Goal: Task Accomplishment & Management: Use online tool/utility

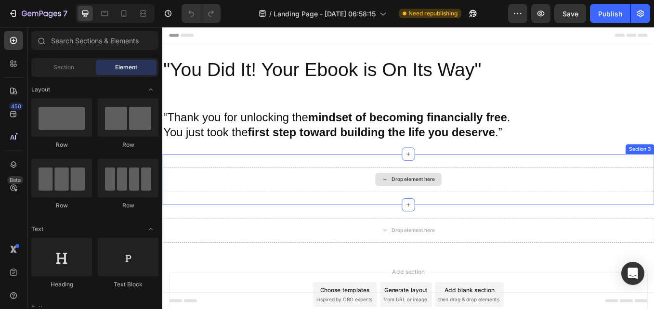
click at [431, 208] on div "Drop element here" at bounding box center [456, 206] width 51 height 8
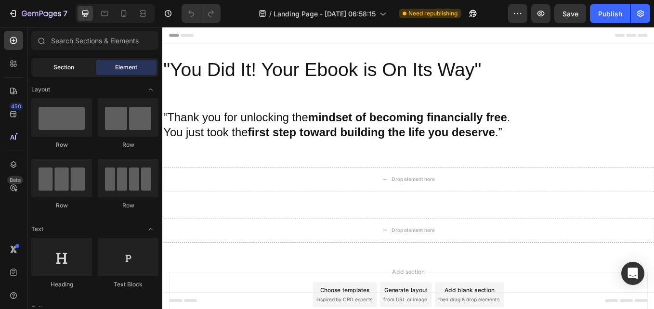
click at [79, 70] on div "Section" at bounding box center [63, 67] width 61 height 15
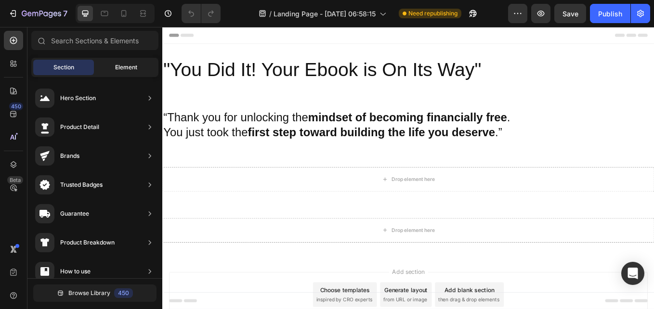
click at [121, 66] on span "Element" at bounding box center [126, 67] width 22 height 9
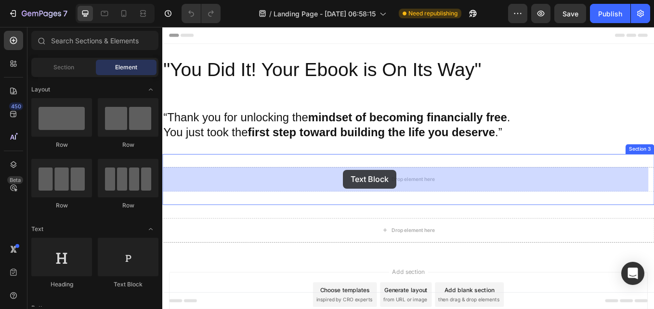
drag, startPoint x: 291, startPoint y: 285, endPoint x: 374, endPoint y: 195, distance: 123.3
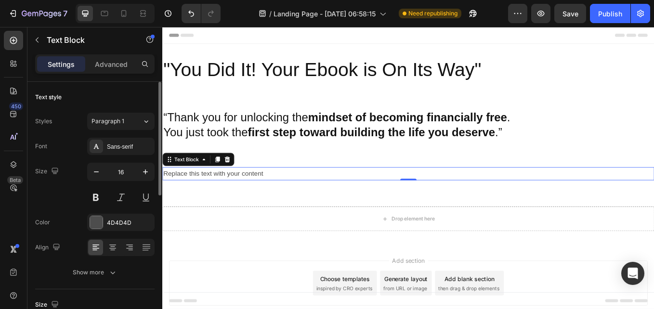
click at [124, 103] on div "Text style" at bounding box center [94, 97] width 119 height 15
click at [115, 247] on icon at bounding box center [113, 248] width 10 height 10
click at [128, 248] on icon at bounding box center [129, 248] width 7 height 1
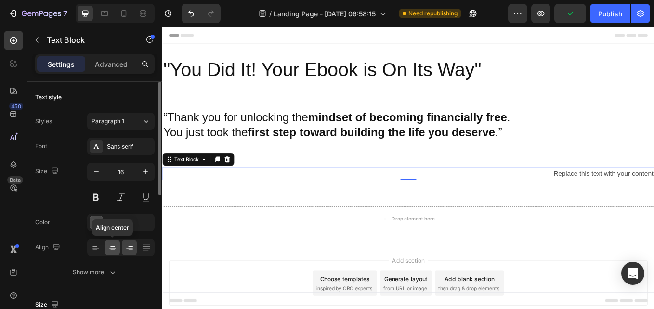
click at [115, 248] on icon at bounding box center [112, 248] width 7 height 1
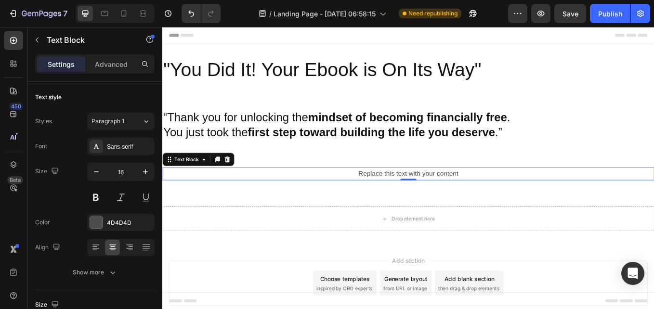
click at [386, 197] on div "Replace this text with your content" at bounding box center [450, 200] width 577 height 16
click at [512, 199] on p "Replace this text with your content" at bounding box center [451, 199] width 576 height 14
click at [405, 200] on div "Rich Text Editor. Editing area: main" at bounding box center [450, 200] width 577 height 16
click at [522, 196] on p "“Follow My Journey on Instagram”" at bounding box center [451, 199] width 576 height 14
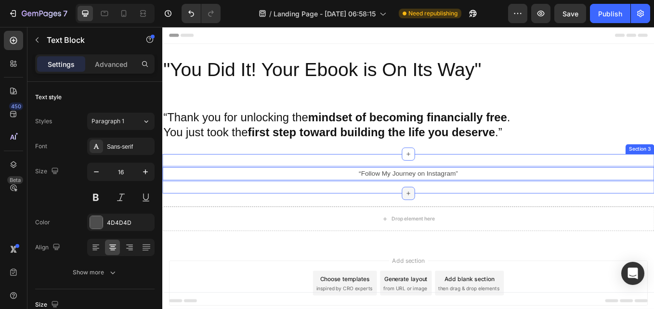
click at [447, 219] on icon at bounding box center [451, 222] width 8 height 8
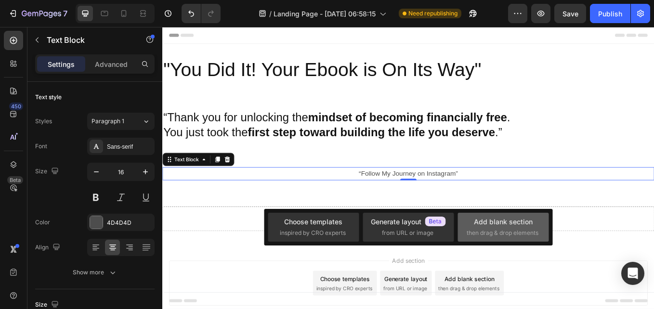
click at [478, 232] on span "then drag & drop elements" at bounding box center [502, 233] width 72 height 9
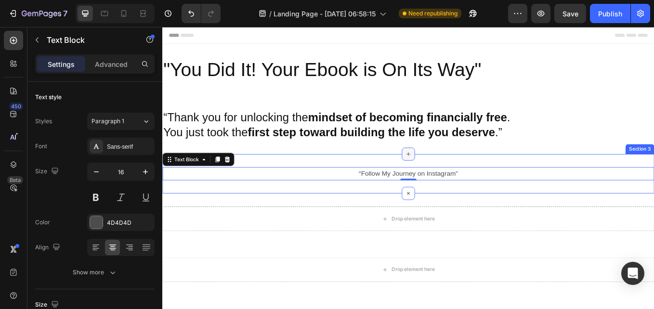
click at [448, 181] on div at bounding box center [450, 175] width 15 height 15
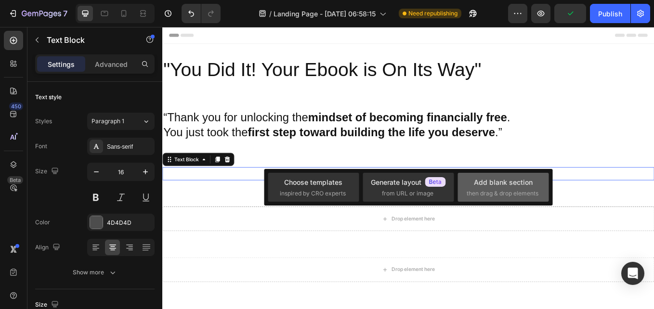
click at [478, 189] on span "then drag & drop elements" at bounding box center [502, 193] width 72 height 9
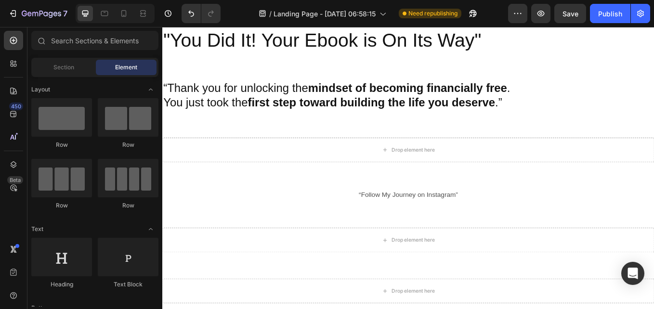
scroll to position [33, 0]
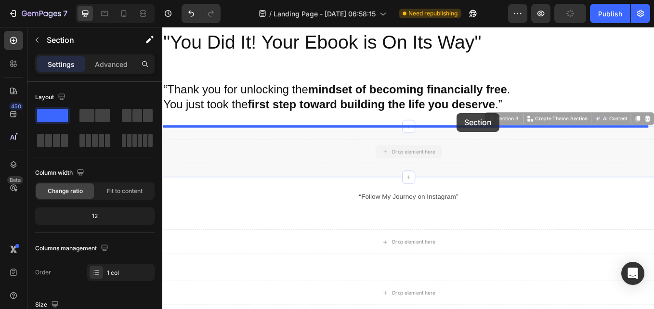
drag, startPoint x: 515, startPoint y: 178, endPoint x: 508, endPoint y: 128, distance: 50.2
click at [508, 128] on div "Header "You Did It! Your Ebook is On Its Way" Heading Section 1 “Thank you for …" at bounding box center [450, 250] width 577 height 513
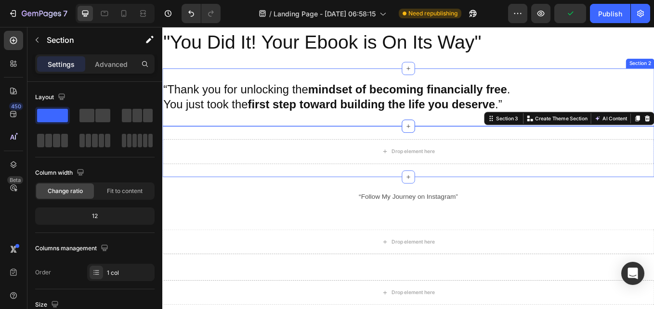
click at [653, 83] on div "“Thank you for unlocking the mindset of becoming financially free . You just to…" at bounding box center [450, 110] width 577 height 68
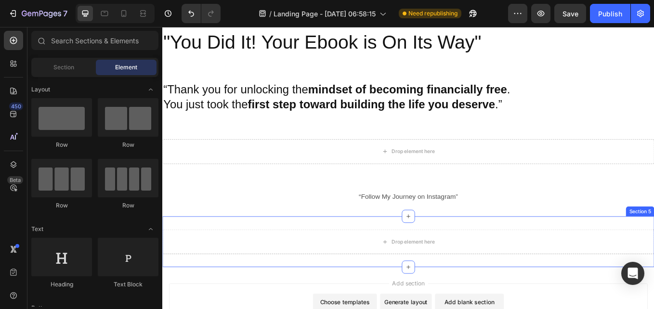
click at [592, 307] on div "Drop element here Section 5" at bounding box center [450, 279] width 577 height 60
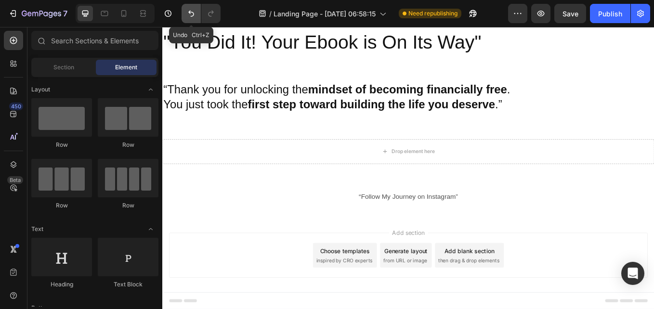
click at [192, 18] on button "Undo/Redo" at bounding box center [190, 13] width 19 height 19
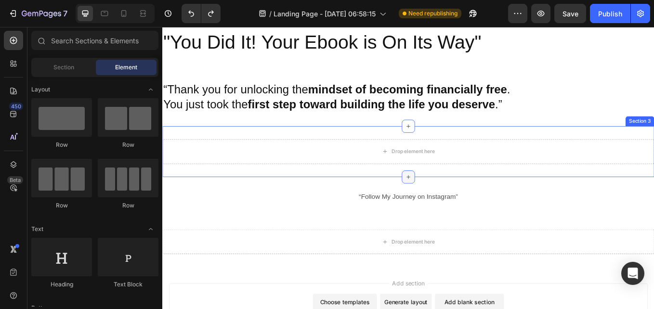
click at [449, 202] on icon at bounding box center [451, 203] width 8 height 8
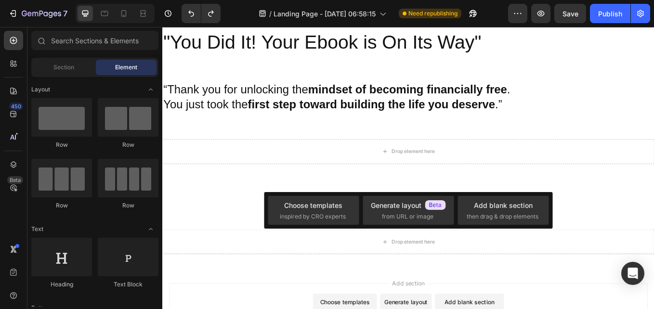
click at [653, 225] on p "“Follow My Journey on Instagram”" at bounding box center [451, 226] width 576 height 14
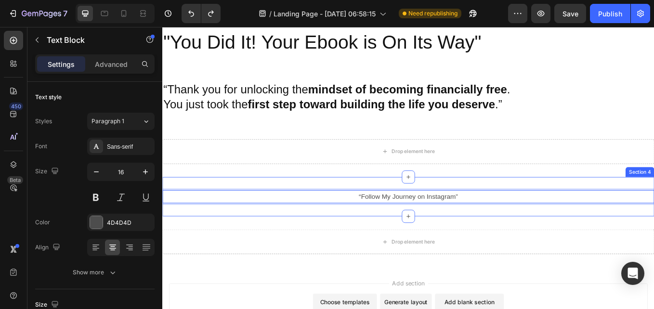
drag, startPoint x: 486, startPoint y: 225, endPoint x: 484, endPoint y: 203, distance: 22.7
click at [484, 203] on div "“Follow My Journey on Instagram” Text Block 0 Section 4" at bounding box center [450, 226] width 577 height 47
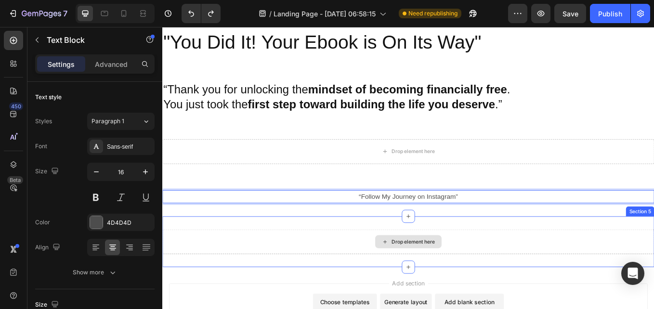
click at [653, 290] on div "Drop element here" at bounding box center [450, 279] width 577 height 29
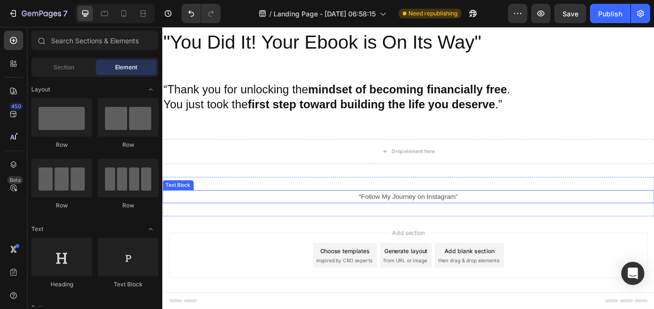
click at [444, 227] on p "“Follow My Journey on Instagram”" at bounding box center [451, 226] width 576 height 14
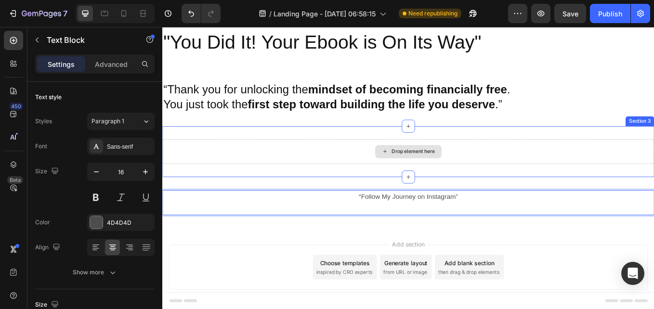
click at [372, 175] on div "Drop element here" at bounding box center [450, 173] width 577 height 29
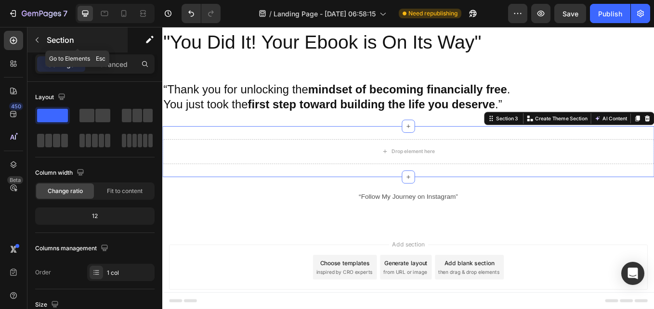
click at [40, 40] on icon "button" at bounding box center [37, 40] width 8 height 8
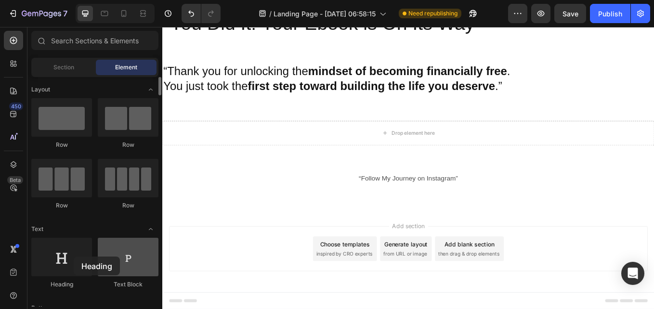
scroll to position [56, 0]
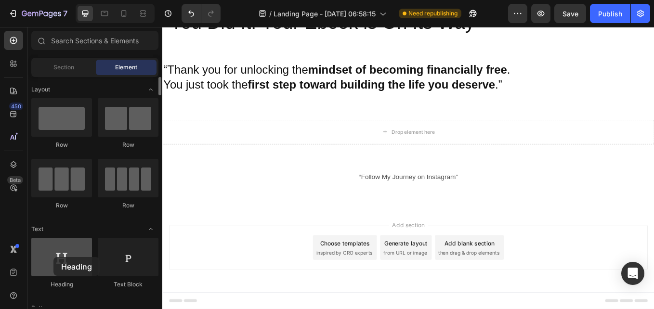
drag, startPoint x: 58, startPoint y: 259, endPoint x: 53, endPoint y: 257, distance: 5.4
drag, startPoint x: 216, startPoint y: 284, endPoint x: 205, endPoint y: 305, distance: 23.5
click at [205, 305] on div "Add section Choose templates inspired by CRO experts Generate layout from URL o…" at bounding box center [451, 285] width 562 height 53
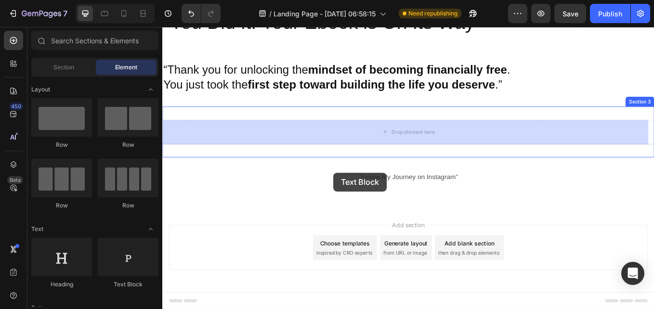
drag, startPoint x: 299, startPoint y: 293, endPoint x: 390, endPoint y: 142, distance: 176.0
click at [390, 142] on div "Drop element here Section 3" at bounding box center [450, 150] width 577 height 60
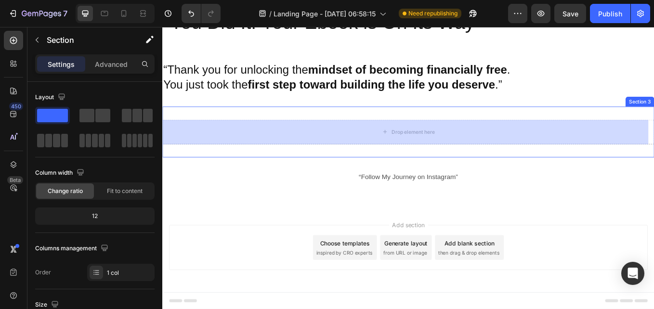
scroll to position [43, 0]
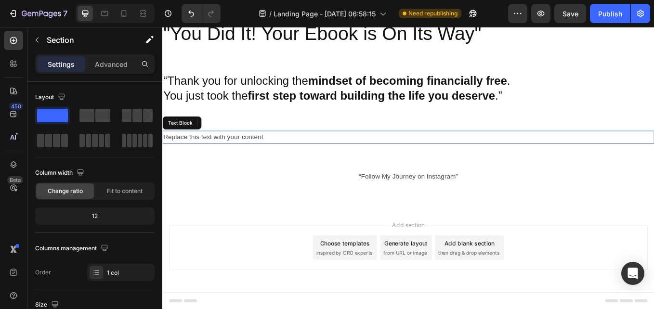
click at [301, 154] on div "Replace this text with your content" at bounding box center [450, 157] width 577 height 16
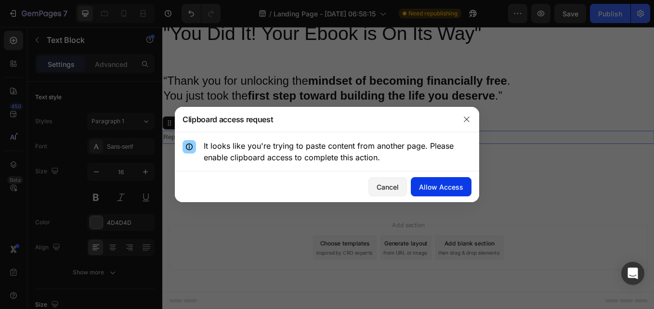
click at [444, 184] on div "Allow Access" at bounding box center [441, 187] width 44 height 10
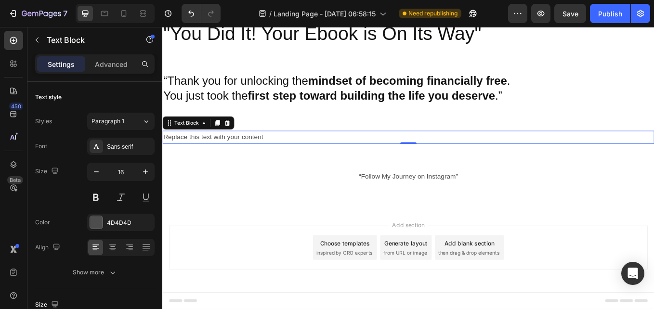
click at [368, 160] on div "Replace this text with your content" at bounding box center [450, 157] width 577 height 16
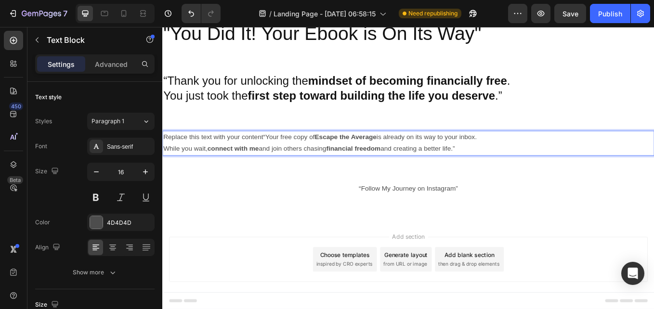
click at [413, 156] on strong "Escape the Average" at bounding box center [377, 156] width 73 height 8
click at [416, 154] on strong "Escape the Average5 step Toward Financial Freedom" at bounding box center [438, 156] width 194 height 8
click at [282, 154] on p "Replace this text with your content "Your free copy of 5 step Toward Financial …" at bounding box center [451, 164] width 576 height 28
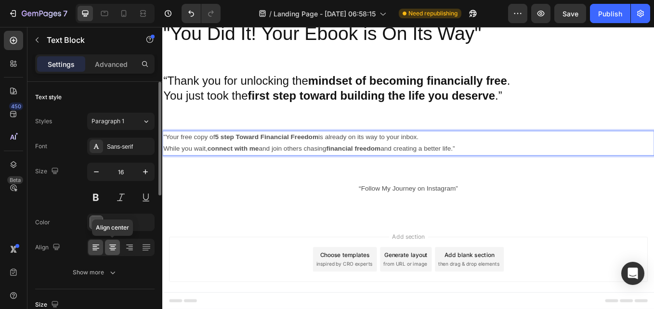
click at [115, 249] on icon at bounding box center [113, 248] width 10 height 10
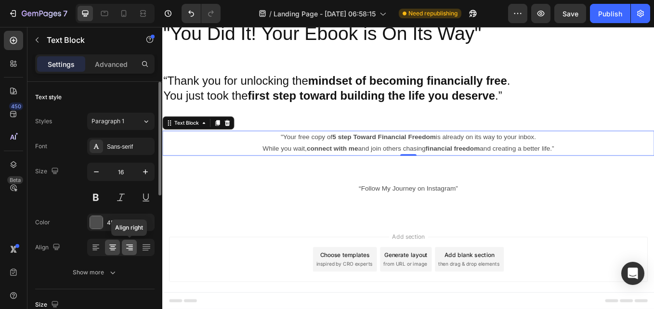
click at [125, 246] on icon at bounding box center [130, 248] width 10 height 10
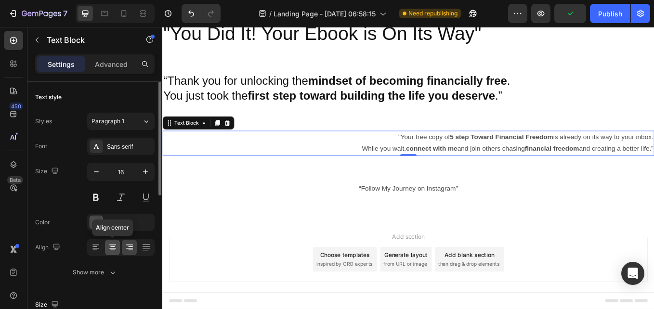
click at [113, 247] on icon at bounding box center [113, 248] width 10 height 10
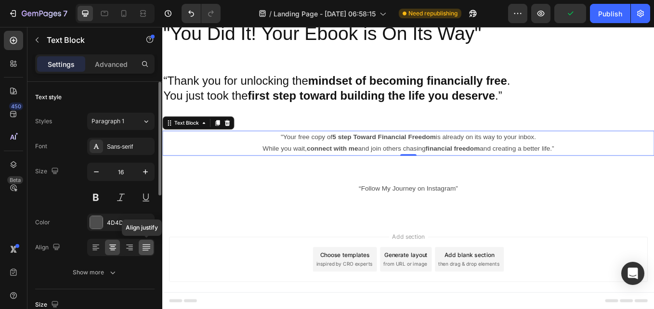
click at [148, 247] on icon at bounding box center [146, 248] width 10 height 10
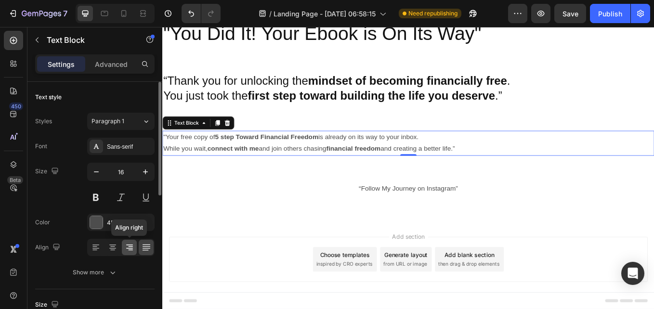
click at [125, 248] on icon at bounding box center [130, 248] width 10 height 10
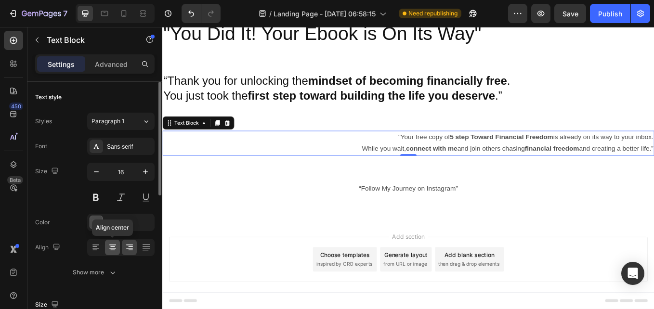
click at [117, 248] on div at bounding box center [112, 247] width 15 height 15
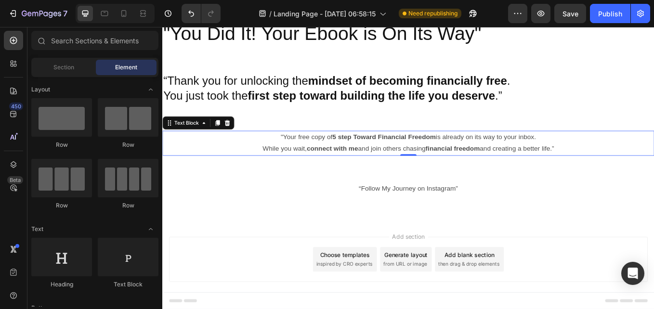
click at [241, 281] on div "Add section Choose templates inspired by CRO experts Generate layout from URL o…" at bounding box center [451, 299] width 562 height 53
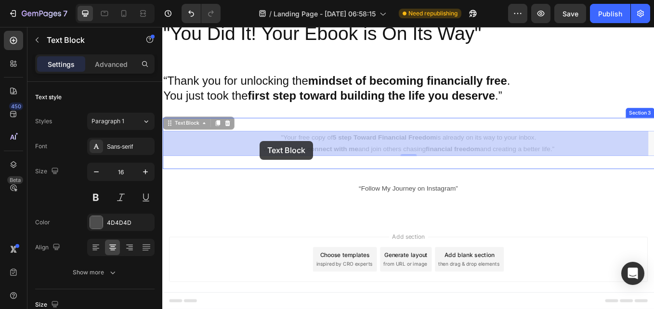
drag, startPoint x: 258, startPoint y: 163, endPoint x: 274, endPoint y: 161, distance: 16.1
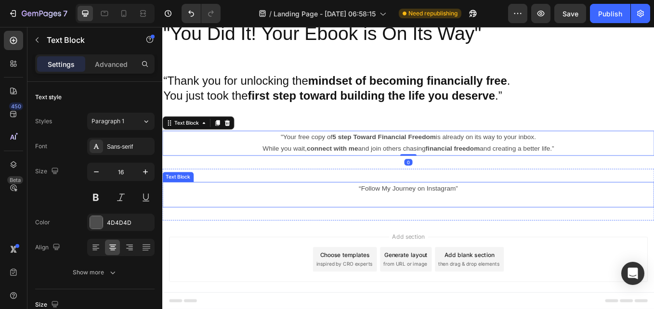
click at [279, 219] on p "“Follow My Journey on Instagram”" at bounding box center [451, 217] width 576 height 14
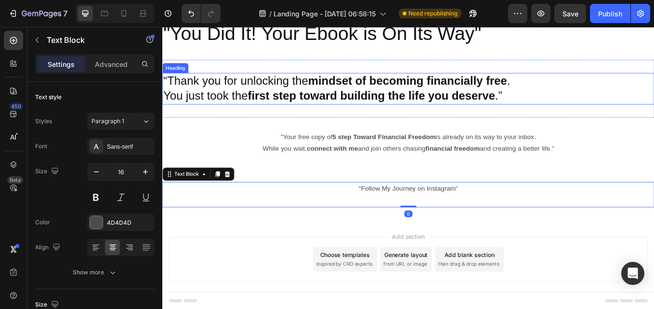
click at [312, 109] on h2 "“Thank you for unlocking the mindset of becoming financially free . You just to…" at bounding box center [450, 99] width 577 height 37
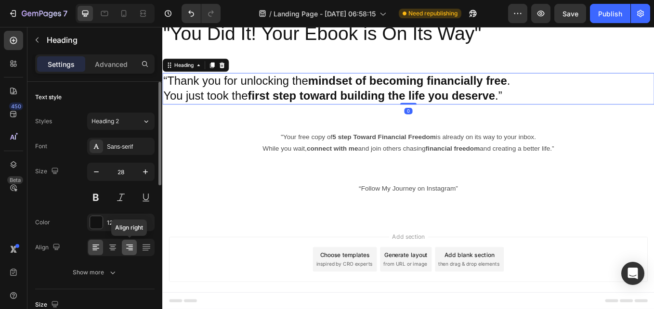
click at [128, 249] on icon at bounding box center [130, 248] width 10 height 10
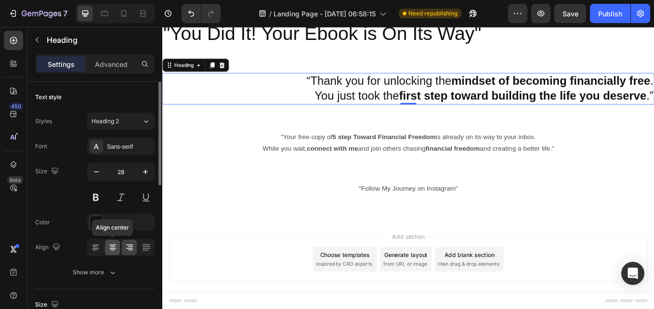
click at [112, 246] on icon at bounding box center [112, 246] width 5 height 1
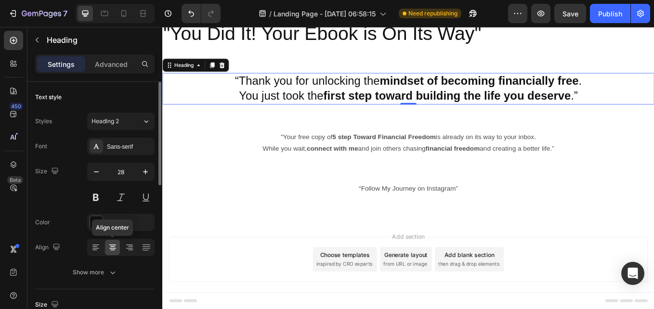
click at [112, 246] on icon at bounding box center [112, 246] width 5 height 1
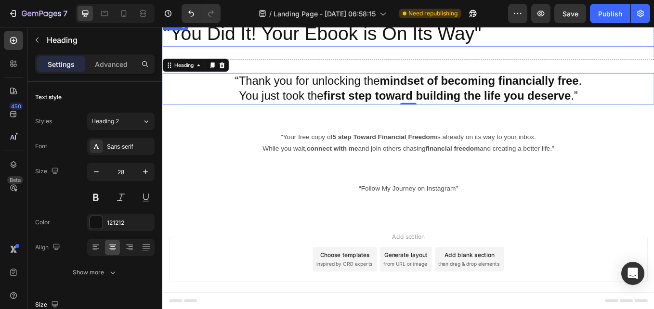
click at [379, 28] on h2 ""You Did It! Your Ebook is On Its Way"" at bounding box center [450, 34] width 577 height 31
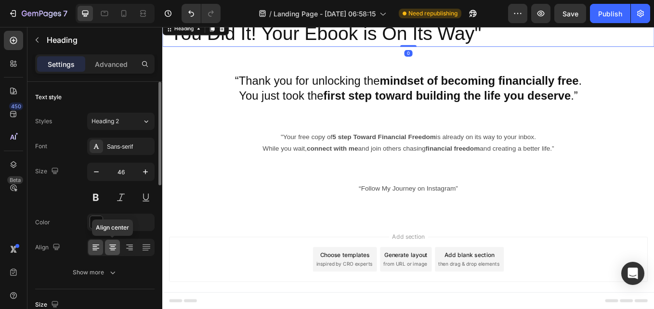
click at [112, 254] on div at bounding box center [112, 247] width 15 height 15
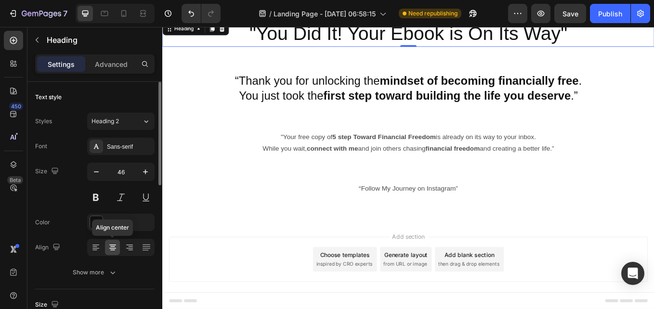
click at [112, 254] on div at bounding box center [112, 247] width 15 height 15
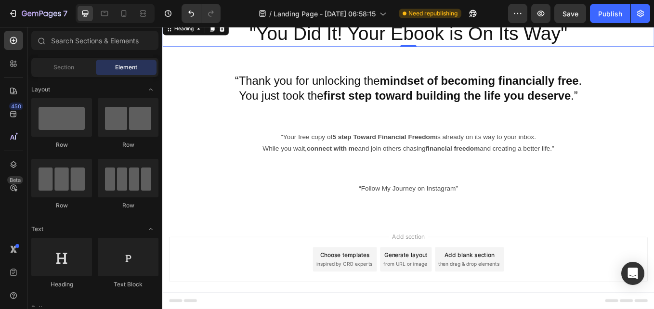
click at [272, 271] on div "Add section Choose templates inspired by CRO experts Generate layout from URL o…" at bounding box center [450, 313] width 577 height 118
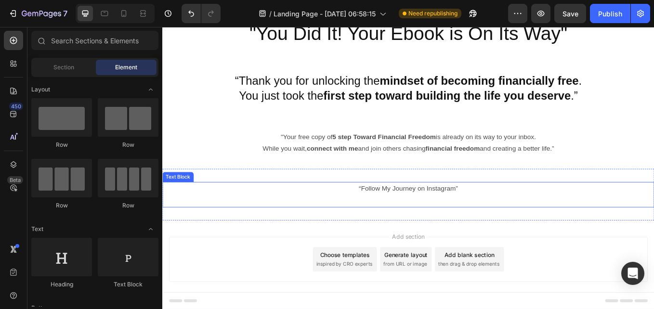
click at [396, 216] on p "“Follow My Journey on Instagram”" at bounding box center [451, 217] width 576 height 14
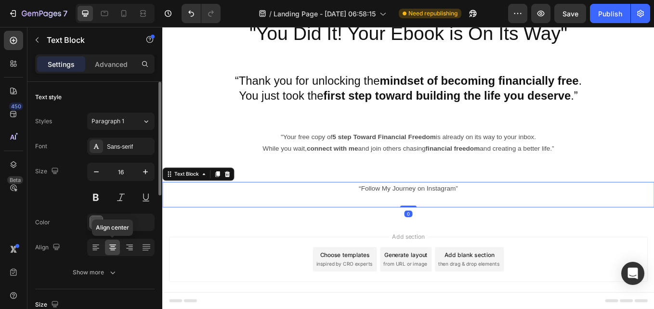
click at [111, 252] on div at bounding box center [112, 247] width 15 height 15
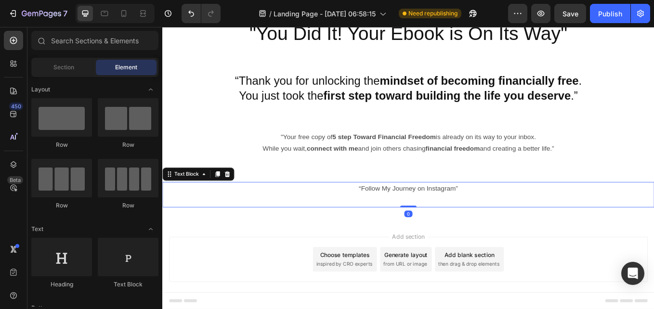
click at [229, 288] on div "Add section Choose templates inspired by CRO experts Generate layout from URL o…" at bounding box center [451, 299] width 562 height 53
click at [410, 219] on p "“Follow My Journey on Instagram”" at bounding box center [451, 217] width 576 height 14
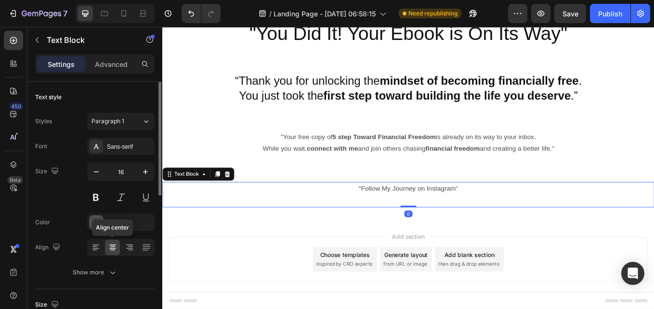
click at [114, 252] on div at bounding box center [112, 247] width 15 height 15
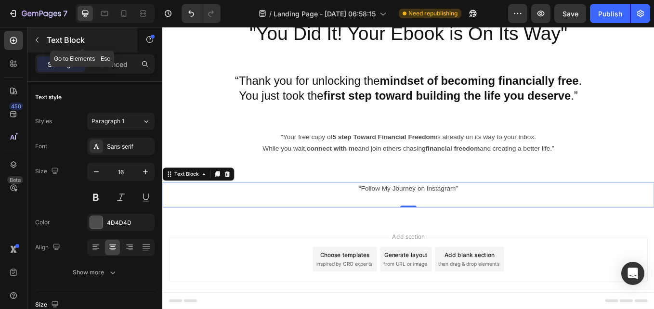
click at [38, 39] on icon "button" at bounding box center [37, 40] width 8 height 8
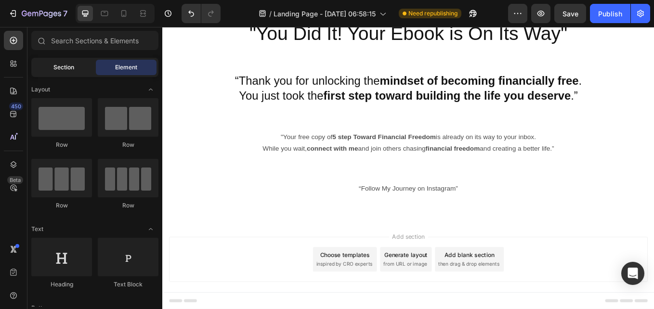
click at [62, 67] on span "Section" at bounding box center [63, 67] width 21 height 9
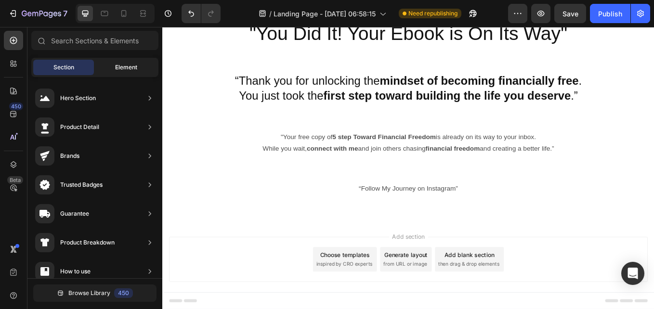
click at [123, 69] on span "Element" at bounding box center [126, 67] width 22 height 9
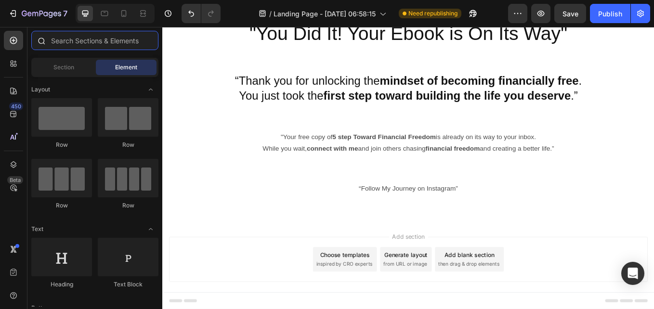
click at [73, 40] on input "text" at bounding box center [94, 40] width 127 height 19
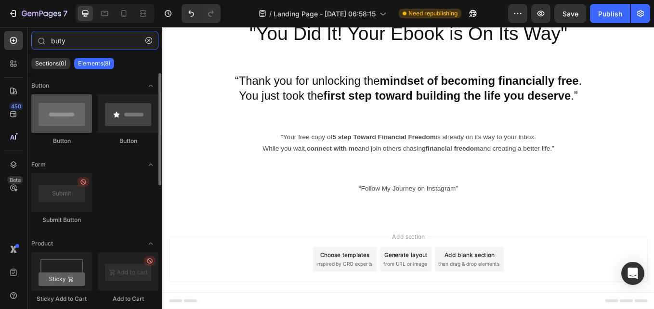
type input "buty"
click at [73, 124] on div at bounding box center [61, 113] width 61 height 38
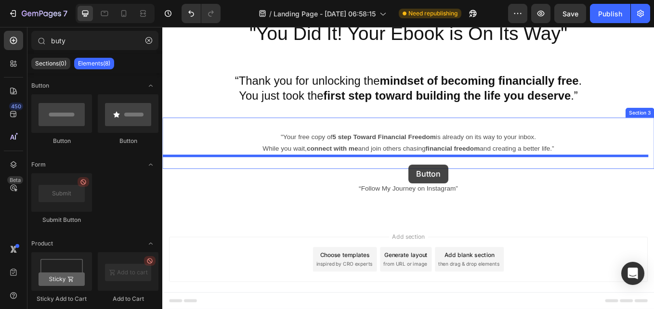
drag, startPoint x: 230, startPoint y: 144, endPoint x: 451, endPoint y: 187, distance: 225.4
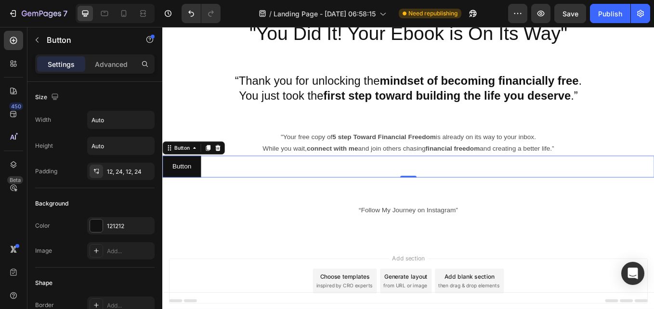
click at [438, 193] on div "Button Button 0" at bounding box center [450, 191] width 577 height 26
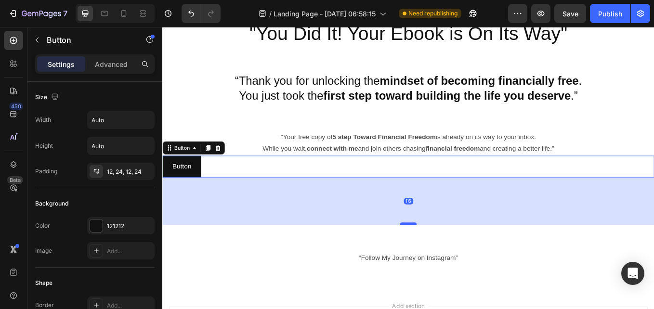
drag, startPoint x: 442, startPoint y: 202, endPoint x: 441, endPoint y: 258, distance: 56.3
click at [441, 258] on div at bounding box center [450, 257] width 19 height 3
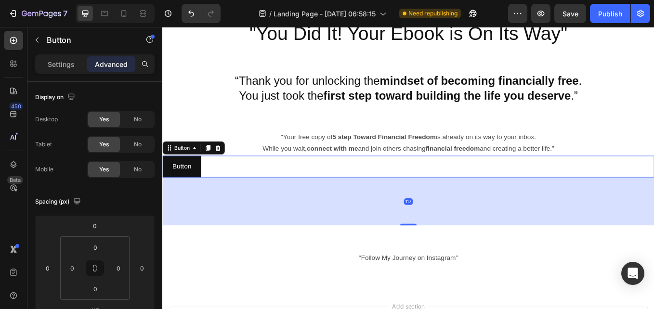
click at [453, 186] on div "Button Button 117" at bounding box center [450, 191] width 577 height 26
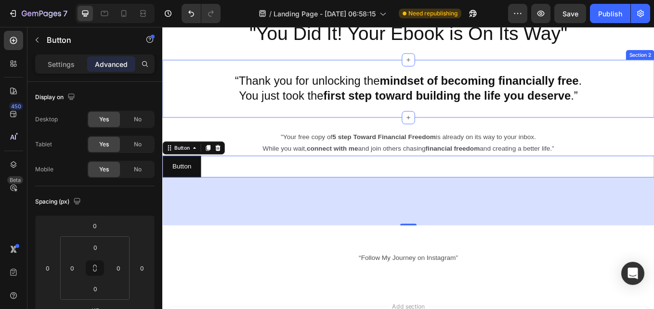
click at [221, 121] on div "“Thank you for unlocking the mindset of becoming financially free . You just to…" at bounding box center [450, 99] width 577 height 68
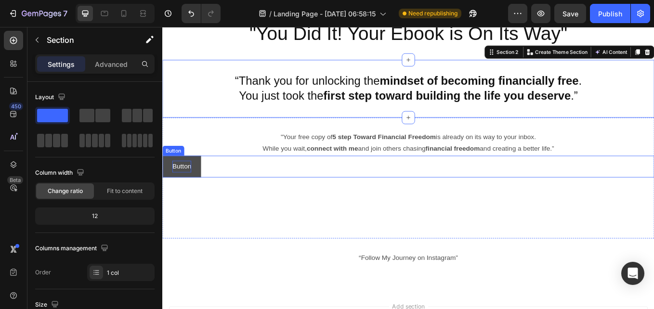
click at [182, 191] on p "Button" at bounding box center [185, 191] width 22 height 14
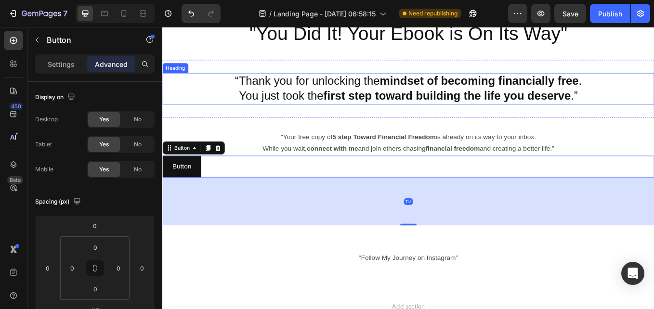
click at [208, 102] on h2 "“Thank you for unlocking the mindset of becoming financially free . You just to…" at bounding box center [450, 99] width 577 height 37
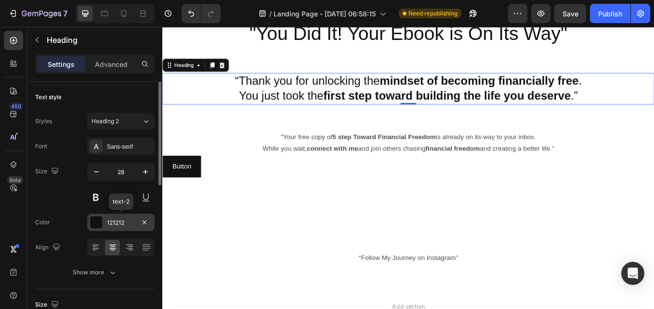
click at [95, 223] on div at bounding box center [96, 222] width 13 height 13
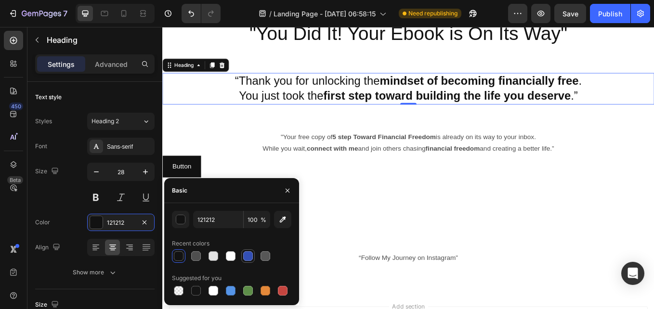
click at [247, 256] on div at bounding box center [248, 256] width 10 height 10
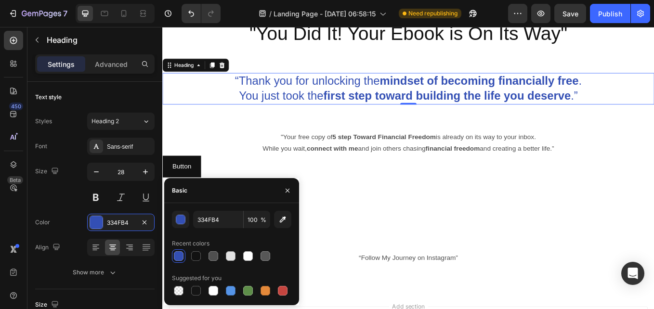
click at [247, 256] on div at bounding box center [248, 256] width 10 height 10
type input "FFFFFF"
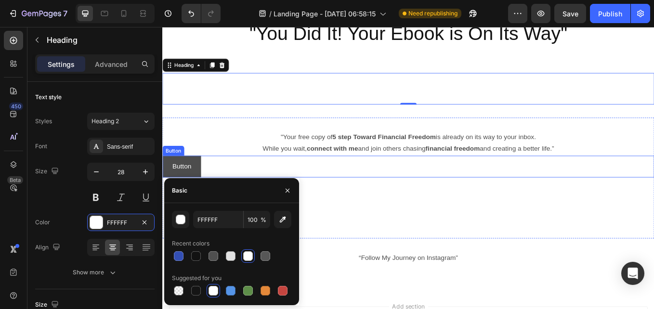
click at [199, 180] on button "Button" at bounding box center [184, 191] width 45 height 26
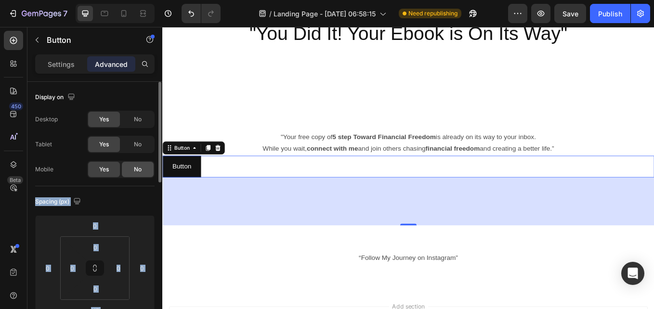
drag, startPoint x: 143, startPoint y: 211, endPoint x: 138, endPoint y: 174, distance: 37.4
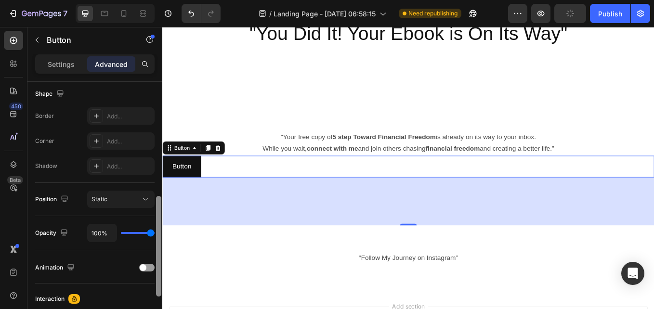
drag, startPoint x: 138, startPoint y: 174, endPoint x: 162, endPoint y: 278, distance: 106.6
click at [162, 278] on div at bounding box center [158, 219] width 7 height 255
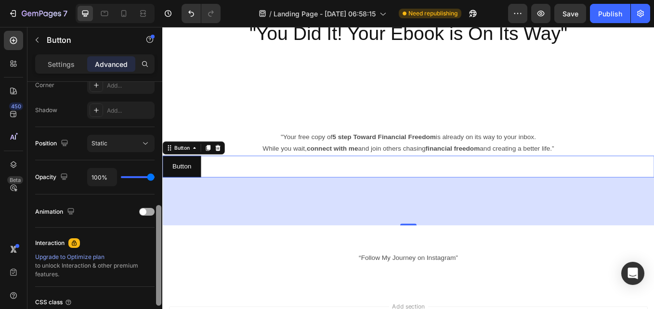
scroll to position [276, 0]
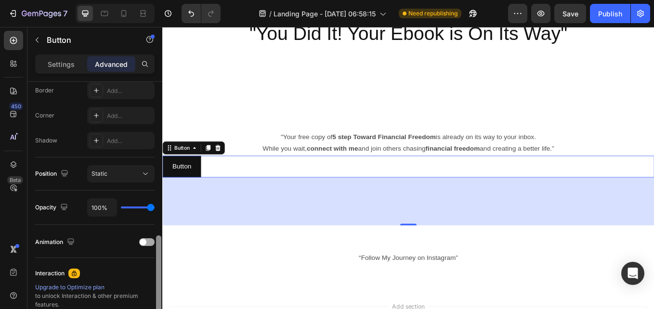
drag, startPoint x: 159, startPoint y: 243, endPoint x: 153, endPoint y: 246, distance: 7.1
click at [153, 246] on div "Display on Desktop Yes No Tablet Yes No Mobile Yes No Spacing (px) 0 0 117 0 0 …" at bounding box center [94, 209] width 135 height 255
click at [213, 224] on div "117" at bounding box center [450, 232] width 577 height 56
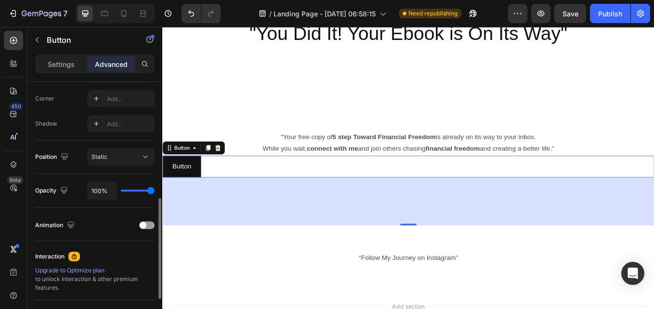
scroll to position [294, 0]
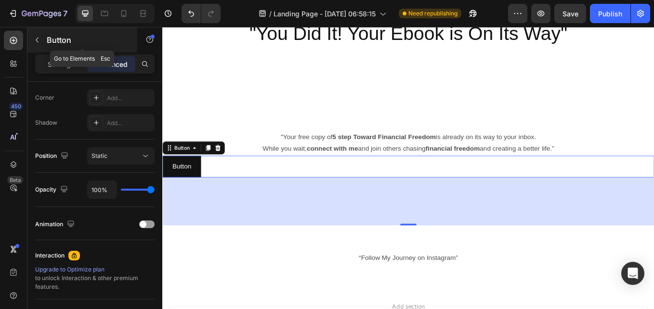
click at [41, 42] on button "button" at bounding box center [36, 39] width 15 height 15
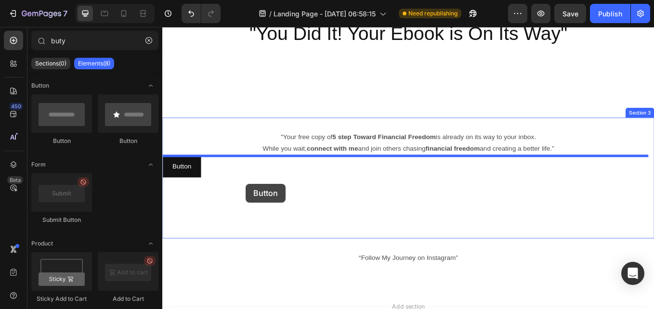
drag, startPoint x: 231, startPoint y: 141, endPoint x: 260, endPoint y: 210, distance: 75.3
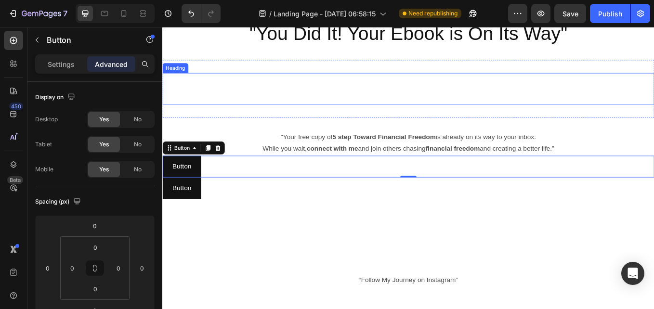
click at [286, 96] on h2 "“Thank you for unlocking the mindset of becoming financially free . You just to…" at bounding box center [450, 99] width 577 height 37
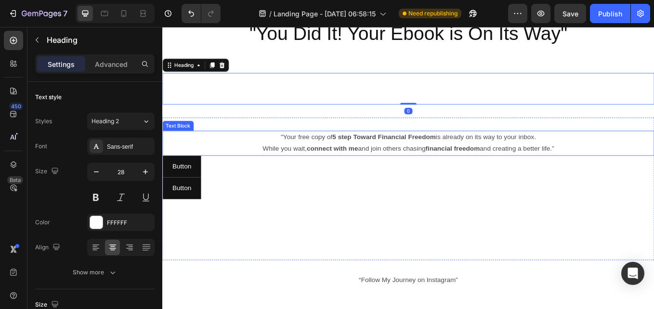
click at [325, 174] on p ""Your free copy of 5 step Toward Financial Freedom is already on its way to you…" at bounding box center [451, 164] width 576 height 28
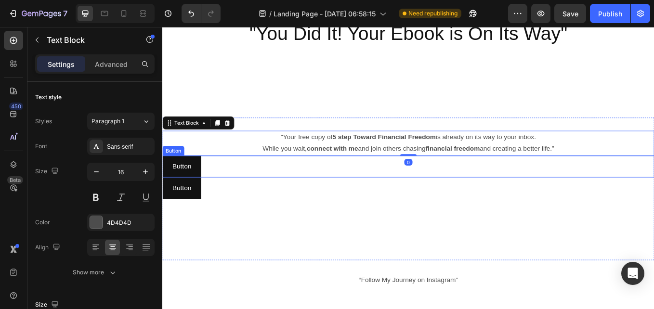
click at [310, 201] on div "Button Button" at bounding box center [450, 191] width 577 height 26
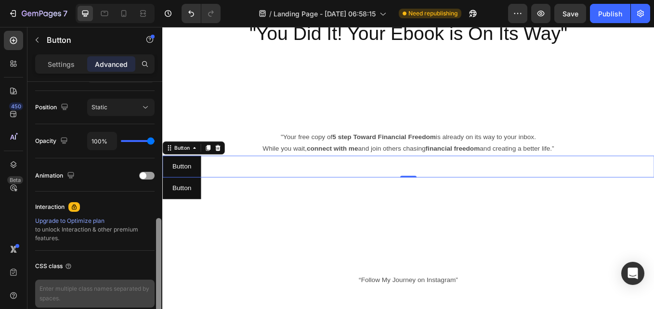
drag, startPoint x: 159, startPoint y: 174, endPoint x: 154, endPoint y: 308, distance: 134.4
click at [154, 0] on html "7 Version history / Landing Page - [DATE] 06:58:15 Need republishing Preview Sa…" at bounding box center [327, 0] width 654 height 0
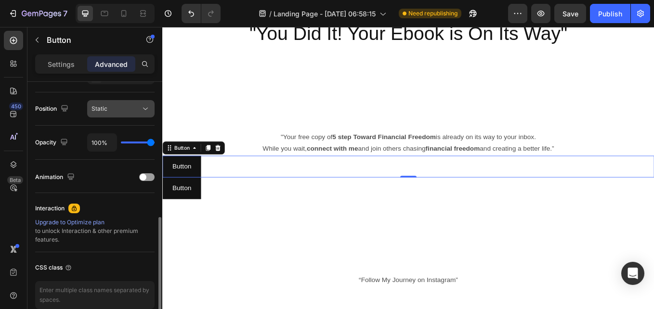
click at [151, 112] on button "Static" at bounding box center [120, 108] width 67 height 17
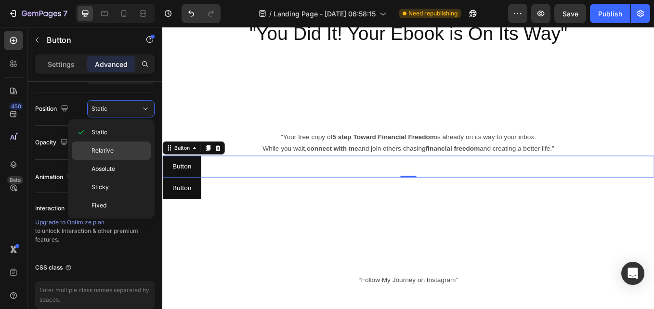
click at [115, 153] on p "Relative" at bounding box center [118, 150] width 55 height 9
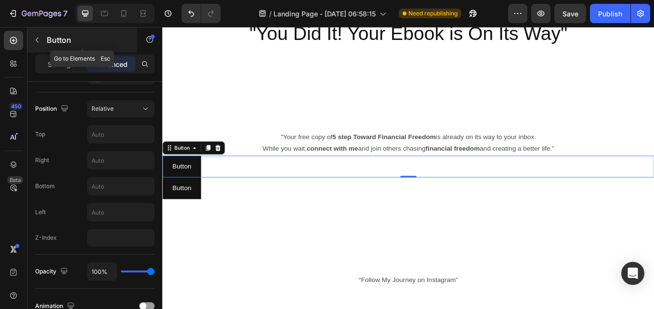
click at [38, 41] on icon "button" at bounding box center [37, 40] width 8 height 8
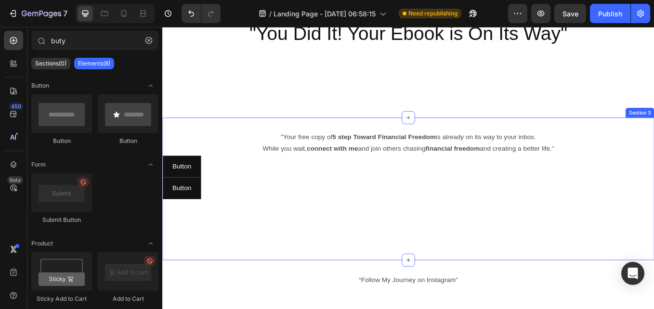
click at [249, 291] on div ""Your free copy of 5 step Toward Financial Freedom is already on its way to you…" at bounding box center [450, 216] width 577 height 167
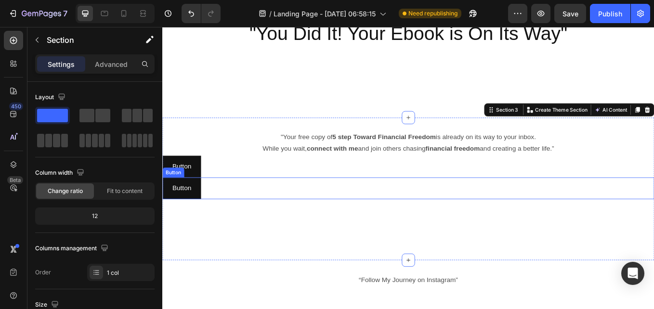
click at [307, 204] on div "Button Button" at bounding box center [450, 217] width 577 height 26
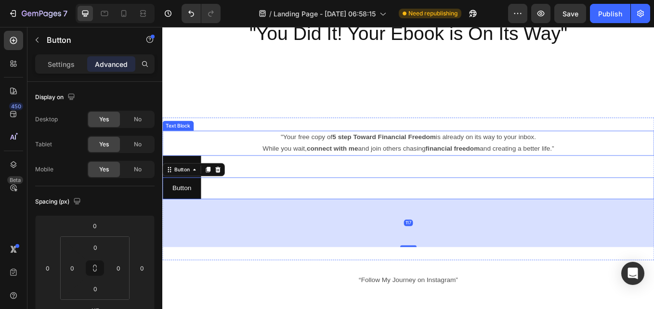
click at [316, 177] on div ""Your free copy of 5 step Toward Financial Freedom is already on its way to you…" at bounding box center [450, 164] width 577 height 30
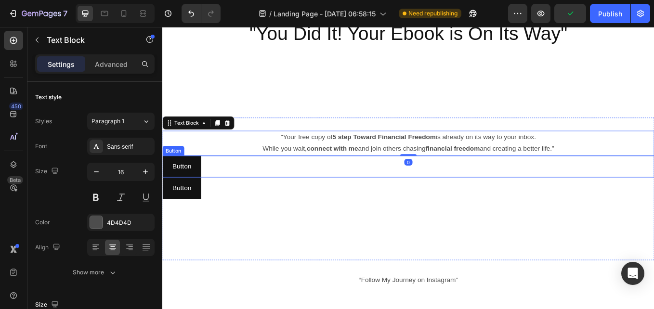
click at [313, 189] on div "Button Button" at bounding box center [450, 191] width 577 height 26
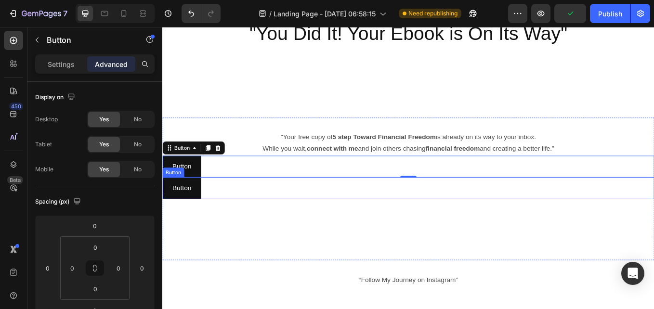
click at [237, 228] on div "Button Button" at bounding box center [450, 217] width 577 height 26
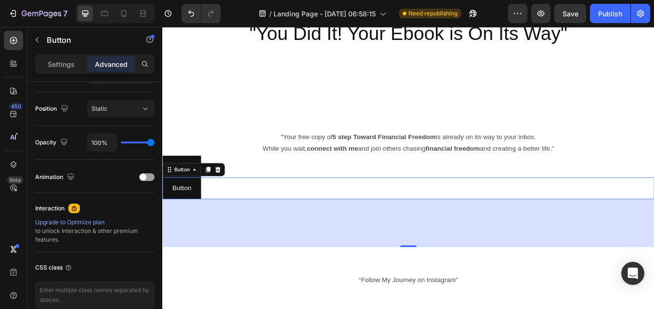
click at [267, 215] on div "Button Button 117" at bounding box center [450, 217] width 577 height 26
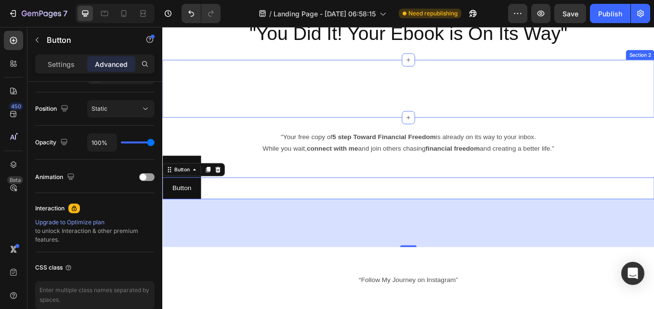
click at [210, 77] on div "“Thank you for unlocking the mindset of becoming financially free . You just to…" at bounding box center [450, 99] width 577 height 68
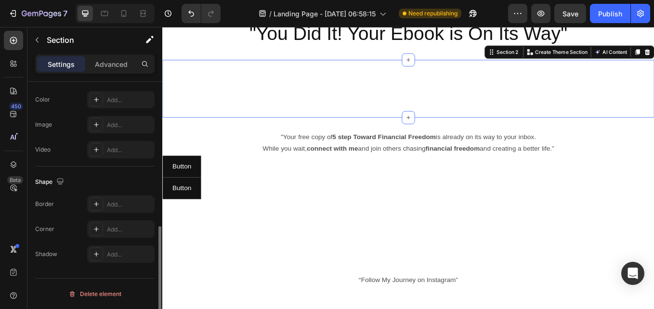
scroll to position [0, 0]
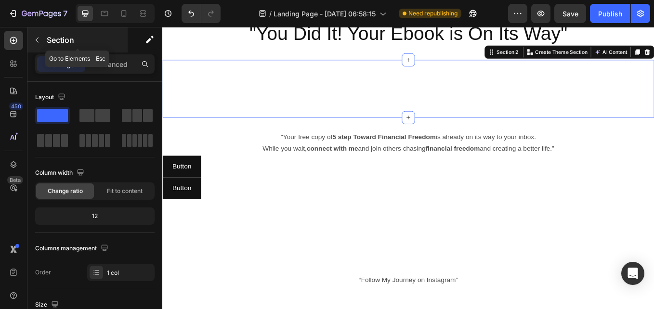
click at [38, 38] on icon "button" at bounding box center [37, 40] width 3 height 5
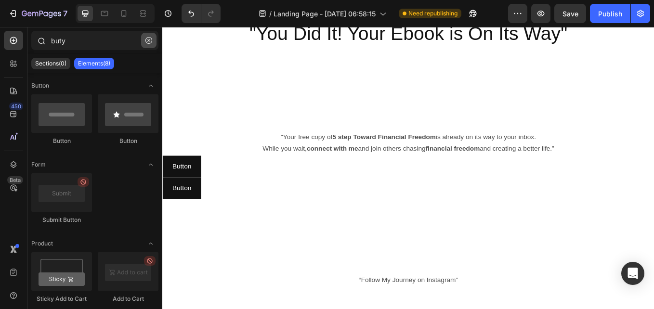
click at [151, 44] on button "button" at bounding box center [148, 40] width 15 height 15
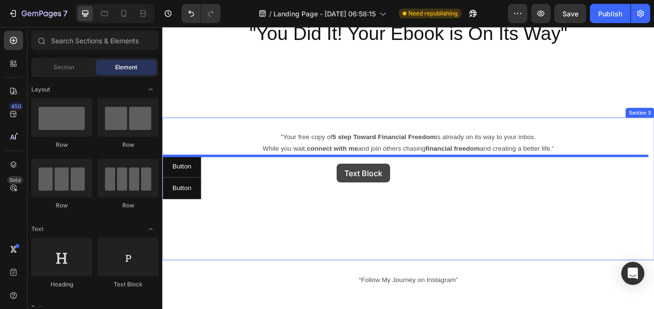
drag, startPoint x: 280, startPoint y: 292, endPoint x: 367, endPoint y: 188, distance: 135.7
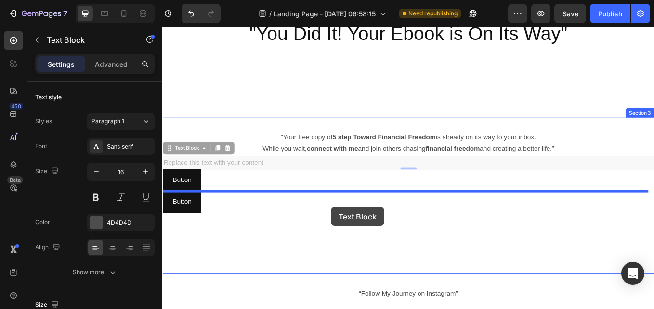
drag, startPoint x: 366, startPoint y: 185, endPoint x: 360, endPoint y: 239, distance: 53.8
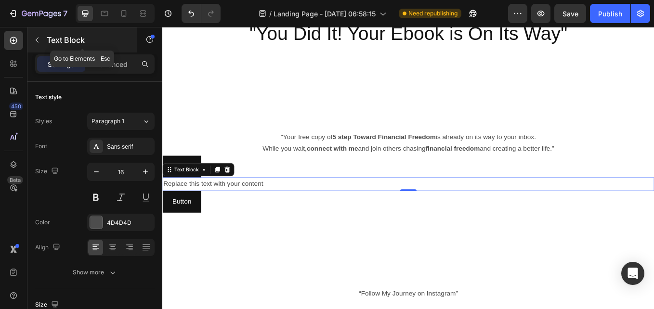
click at [37, 39] on icon "button" at bounding box center [37, 40] width 8 height 8
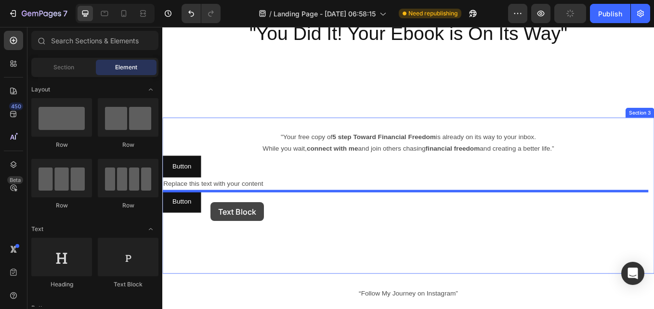
scroll to position [53, 0]
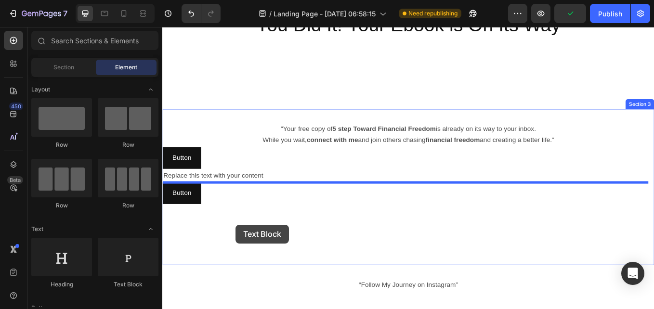
drag, startPoint x: 307, startPoint y: 282, endPoint x: 248, endPoint y: 259, distance: 62.9
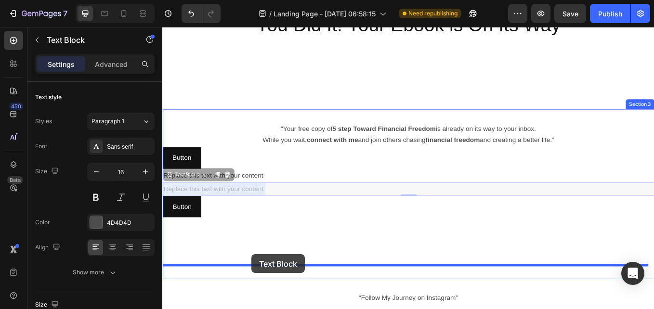
drag, startPoint x: 276, startPoint y: 221, endPoint x: 267, endPoint y: 294, distance: 73.2
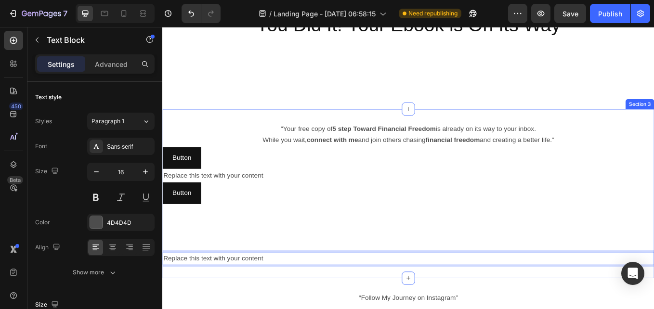
drag, startPoint x: 298, startPoint y: 297, endPoint x: 304, endPoint y: 238, distance: 60.0
click at [322, 244] on div "Button Button" at bounding box center [450, 250] width 577 height 82
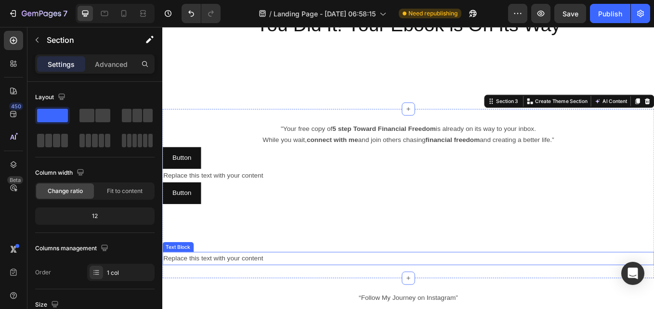
click at [268, 300] on p "Replace this text with your content" at bounding box center [451, 299] width 576 height 14
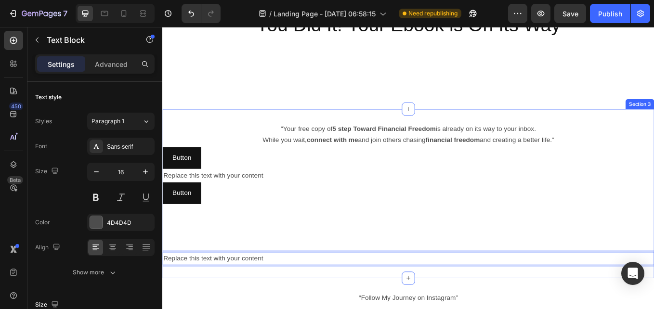
drag, startPoint x: 268, startPoint y: 300, endPoint x: 279, endPoint y: 239, distance: 62.0
click at [279, 239] on div "Button Button" at bounding box center [450, 250] width 577 height 82
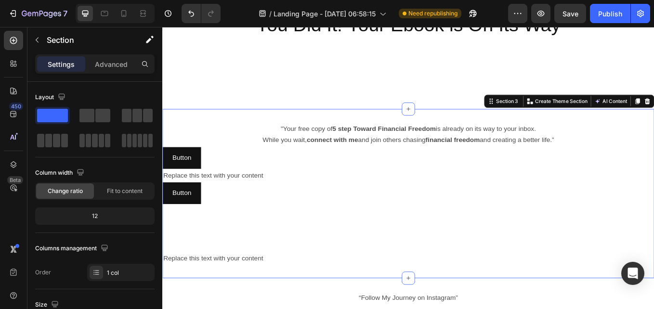
click at [279, 239] on div "Button Button" at bounding box center [450, 250] width 577 height 82
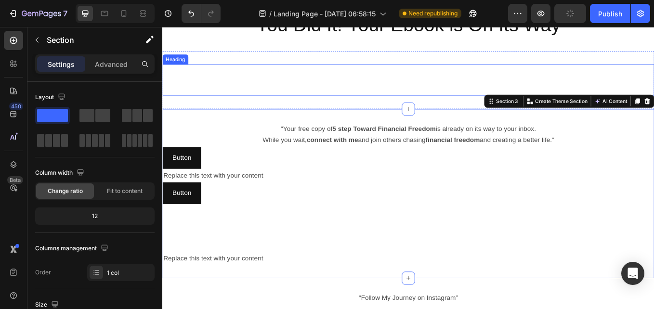
click at [408, 74] on h2 "“Thank you for unlocking the mindset of becoming financially free . You just to…" at bounding box center [450, 89] width 577 height 37
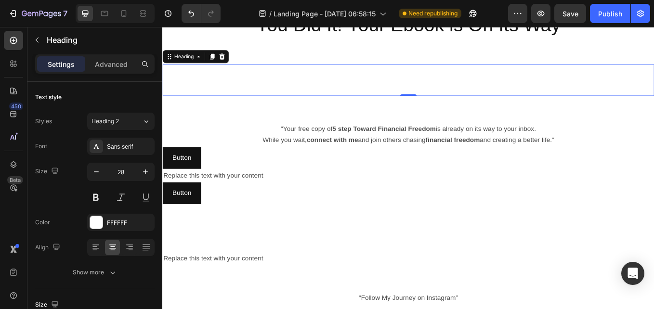
click at [477, 88] on h2 "“Thank you for unlocking the mindset of becoming financially free . You just to…" at bounding box center [450, 89] width 577 height 37
click at [461, 88] on p "“Thank you for unlocking the mindset of becoming financially free . You just to…" at bounding box center [451, 89] width 576 height 35
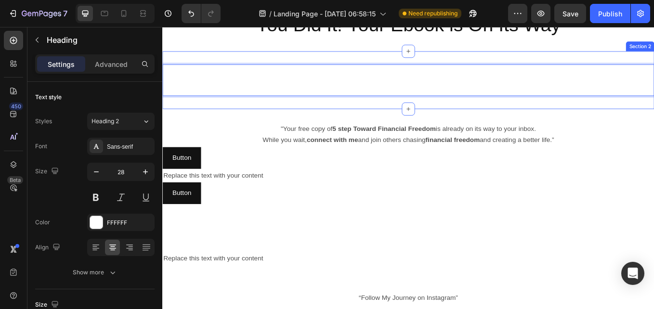
click at [344, 64] on div "“Thank you for unlocking the mindset of becoming financially free . You just to…" at bounding box center [450, 89] width 577 height 68
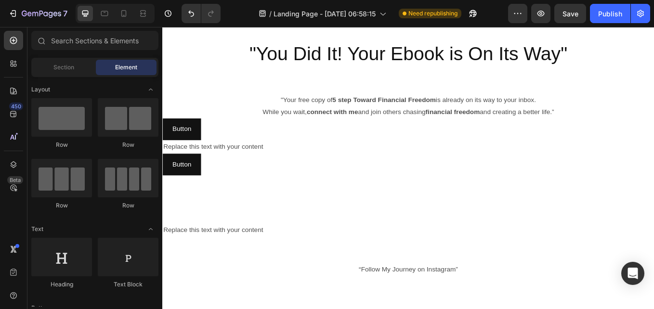
scroll to position [14, 0]
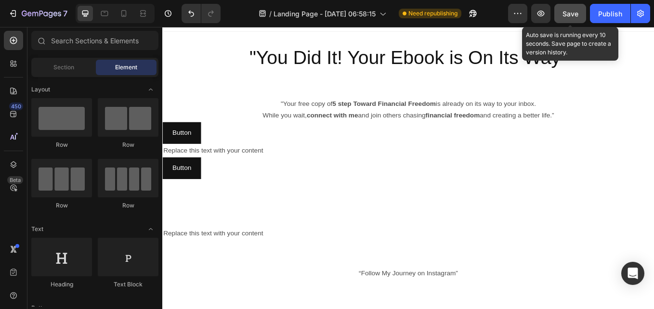
click at [572, 15] on span "Save" at bounding box center [570, 14] width 16 height 8
